Goal: Task Accomplishment & Management: Manage account settings

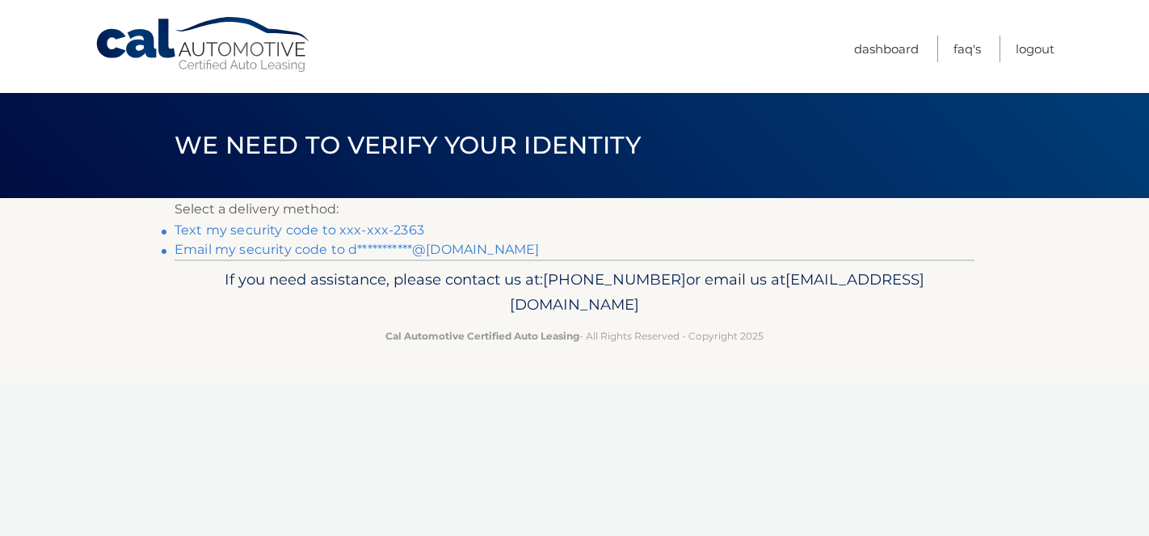
click at [406, 232] on link "Text my security code to xxx-xxx-2363" at bounding box center [299, 229] width 250 height 15
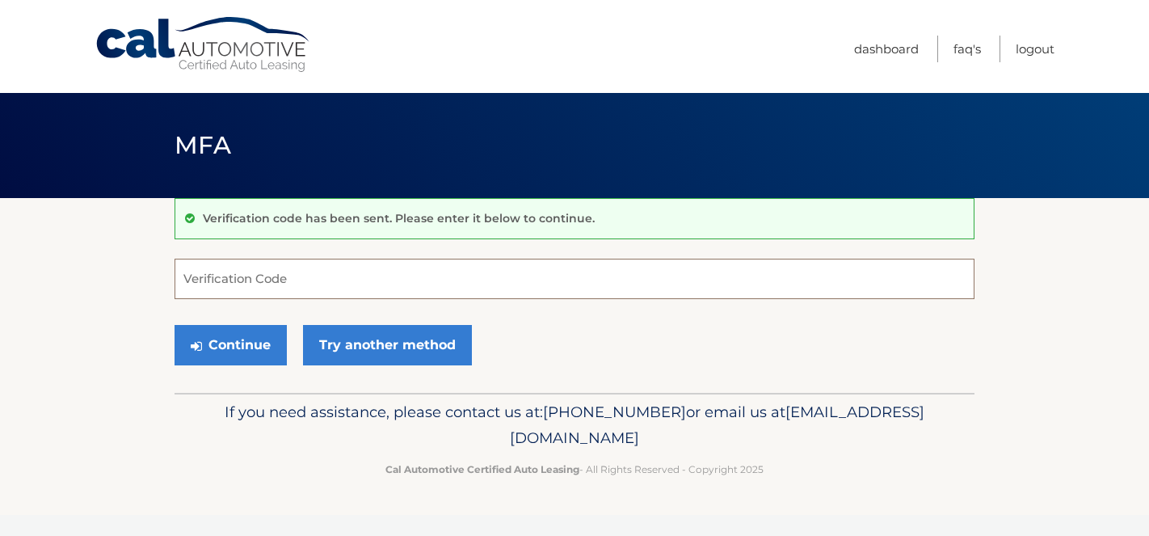
click at [401, 282] on input "Verification Code" at bounding box center [574, 278] width 800 height 40
type input "211143"
click at [242, 342] on button "Continue" at bounding box center [230, 345] width 112 height 40
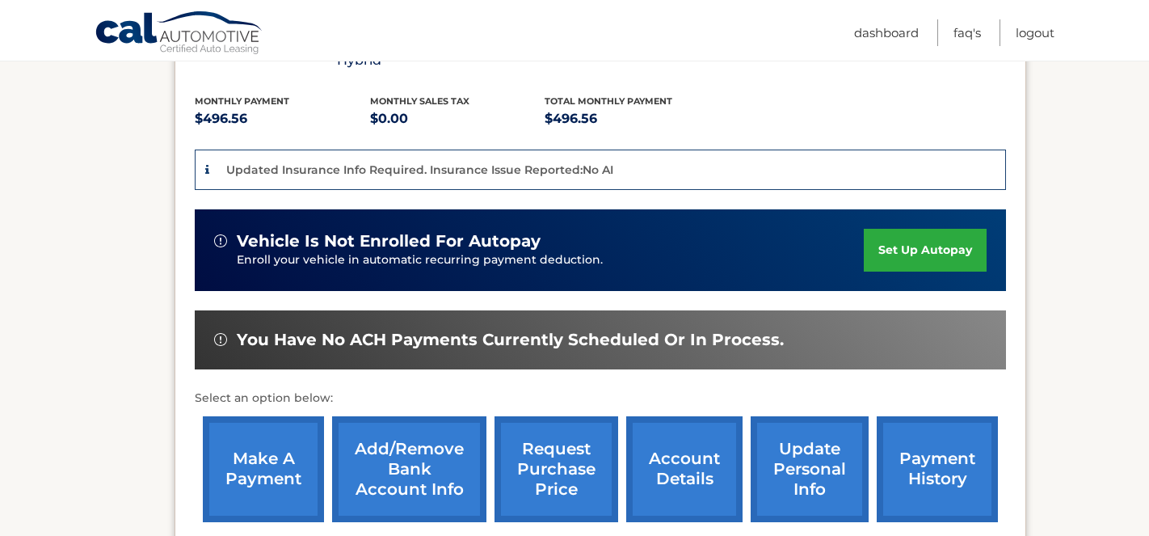
scroll to position [354, 0]
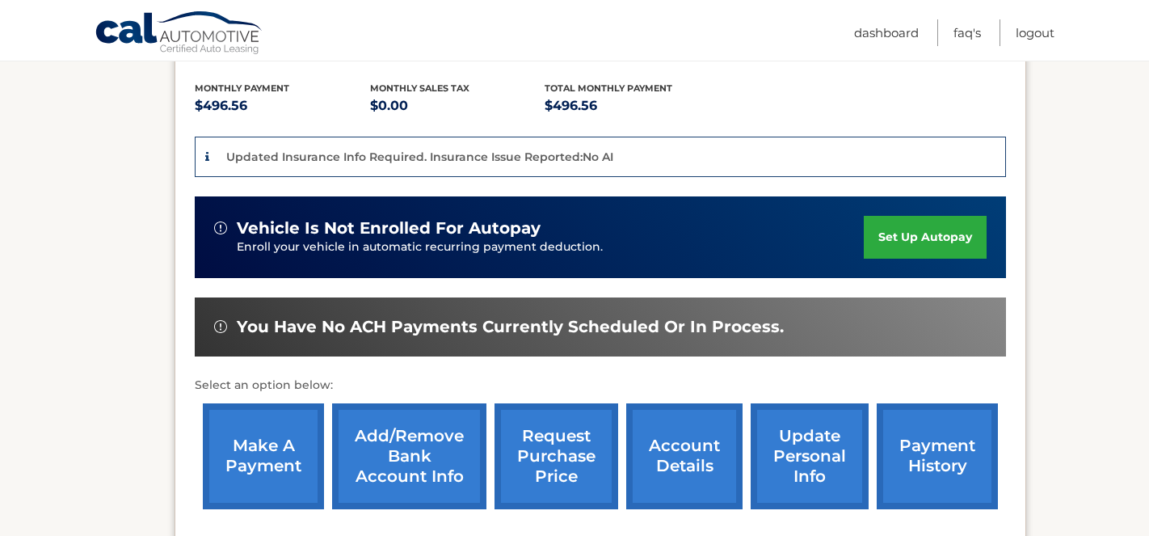
click at [271, 433] on link "make a payment" at bounding box center [263, 456] width 121 height 106
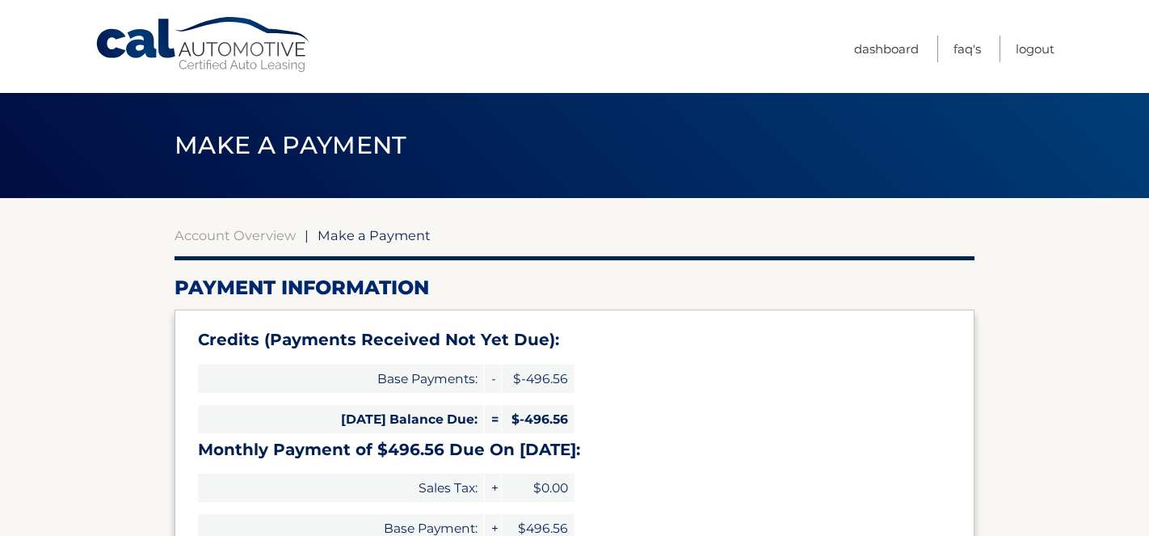
select select "NWU1YWNkOWQtOTkyZS00MWM2LWFkNjQtYjY3MjZkZjMwYjQ5"
click at [1032, 48] on link "Logout" at bounding box center [1034, 49] width 39 height 27
